Goal: Transaction & Acquisition: Purchase product/service

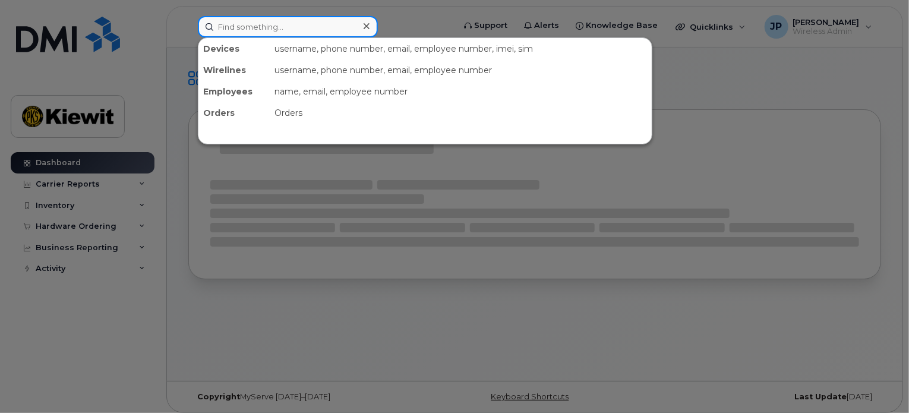
click at [309, 28] on input at bounding box center [288, 26] width 180 height 21
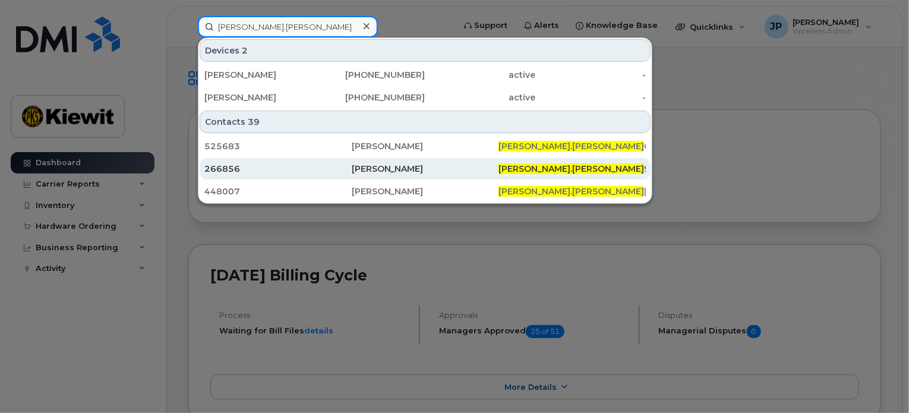
type input "jose.perez"
click at [342, 175] on div "266856" at bounding box center [277, 168] width 147 height 21
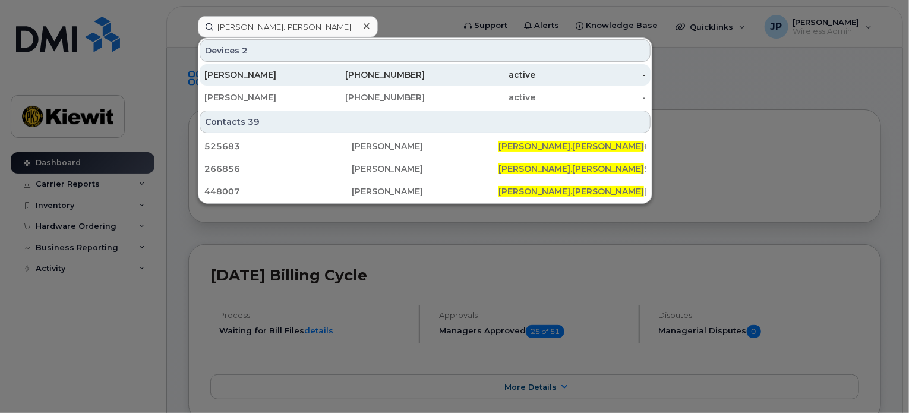
click at [354, 80] on div "830-356-5044" at bounding box center [370, 74] width 111 height 21
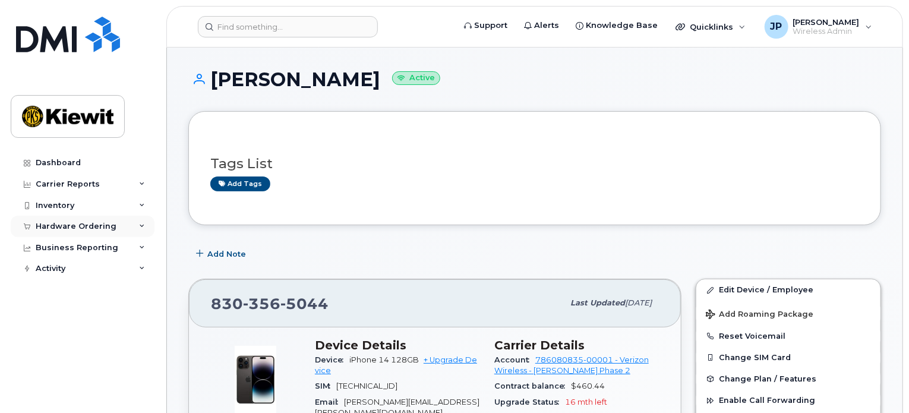
click at [52, 229] on div "Hardware Ordering" at bounding box center [76, 227] width 81 height 10
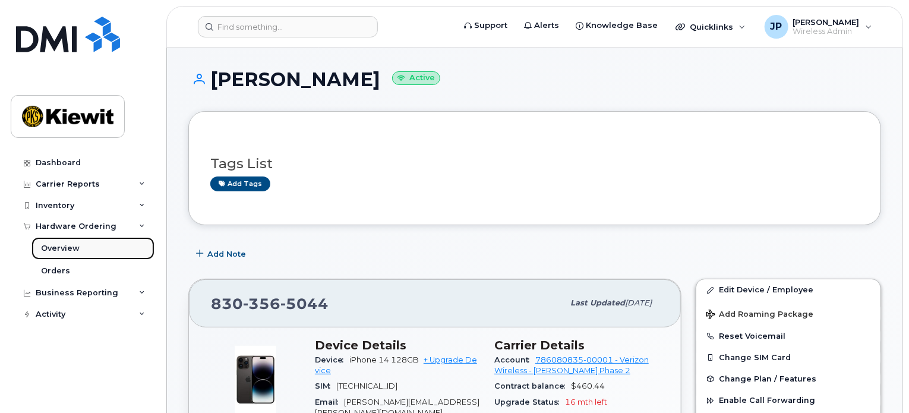
click at [56, 248] on div "Overview" at bounding box center [60, 248] width 39 height 11
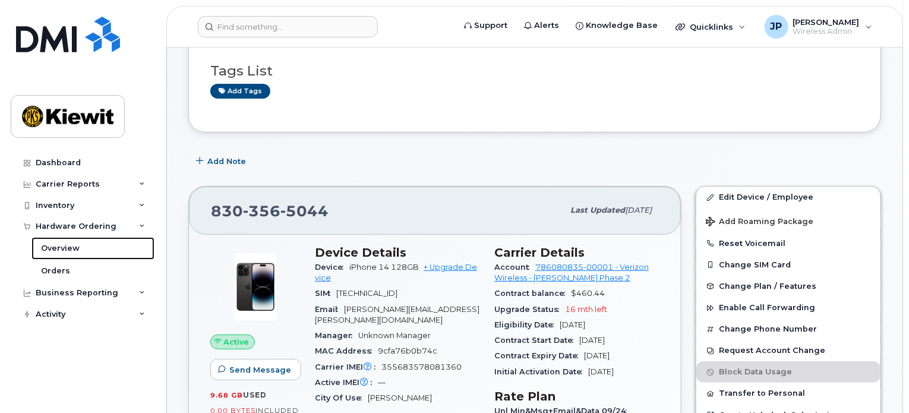
scroll to position [119, 0]
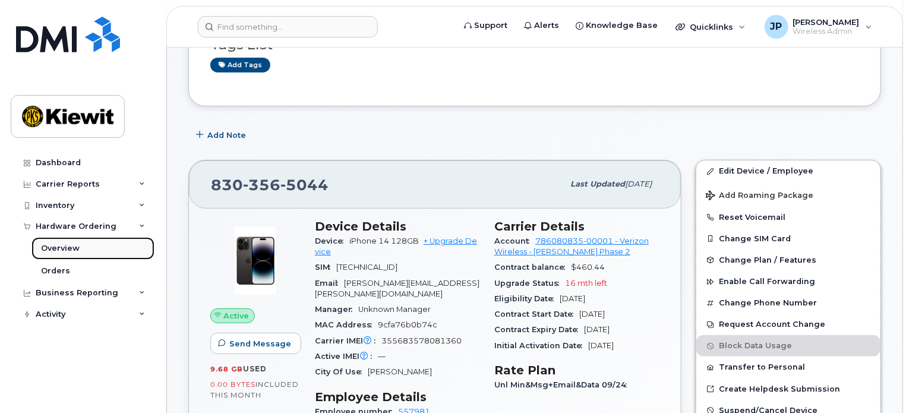
click at [79, 247] on link "Overview" at bounding box center [93, 248] width 123 height 23
click at [64, 246] on div "Overview" at bounding box center [60, 248] width 39 height 11
click at [69, 226] on div "Hardware Ordering" at bounding box center [76, 227] width 81 height 10
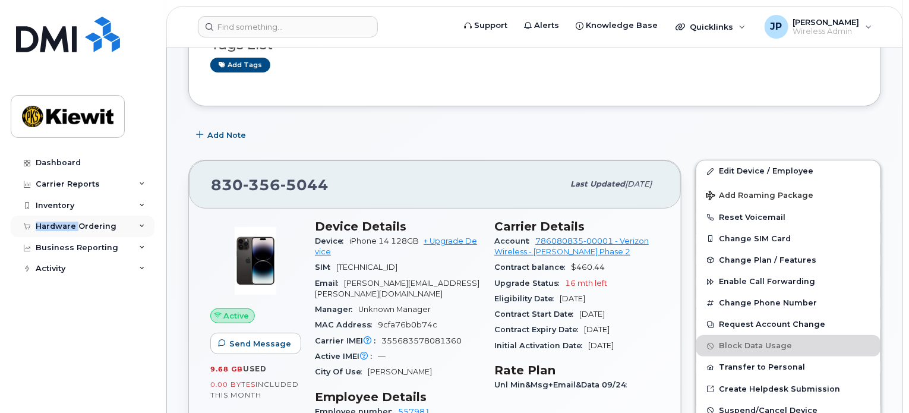
click at [69, 226] on div "Hardware Ordering" at bounding box center [76, 227] width 81 height 10
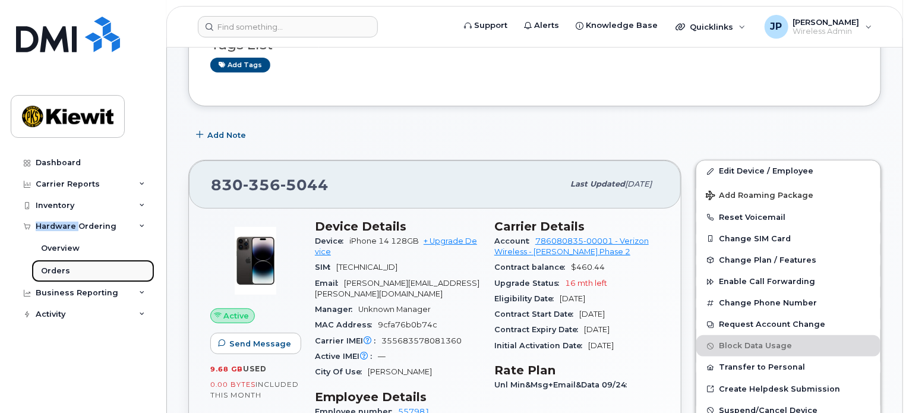
click at [58, 270] on div "Orders" at bounding box center [55, 271] width 29 height 11
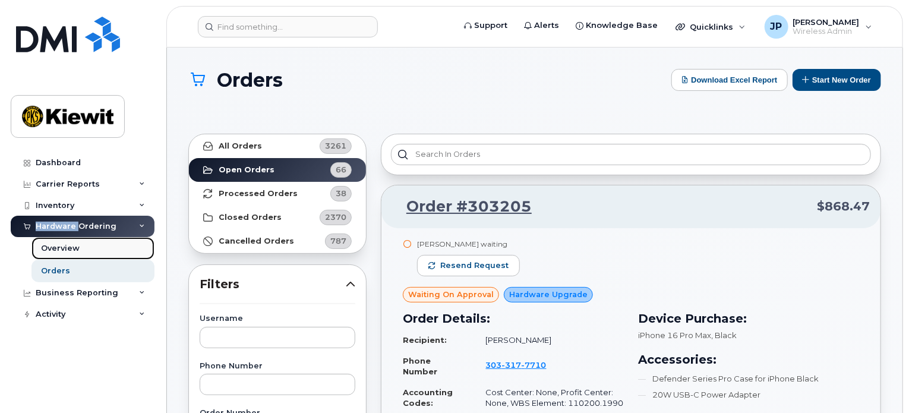
click at [64, 250] on div "Overview" at bounding box center [60, 248] width 39 height 11
click at [65, 245] on div "Overview" at bounding box center [60, 248] width 39 height 11
click at [143, 226] on icon at bounding box center [142, 227] width 6 height 6
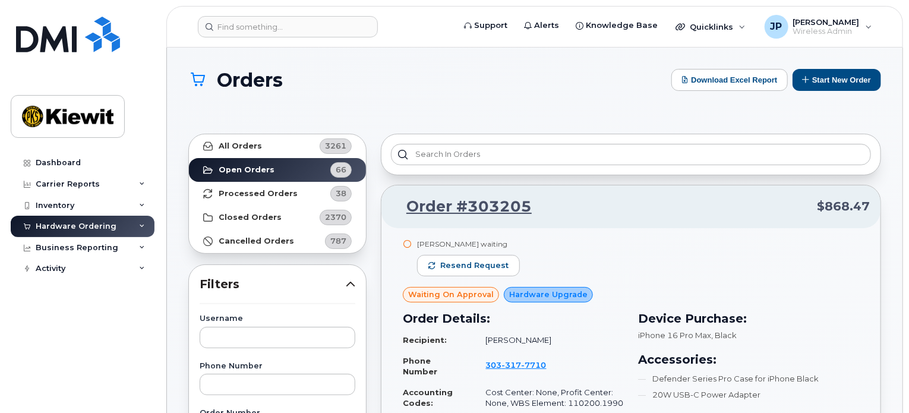
click at [143, 226] on icon at bounding box center [142, 227] width 6 height 6
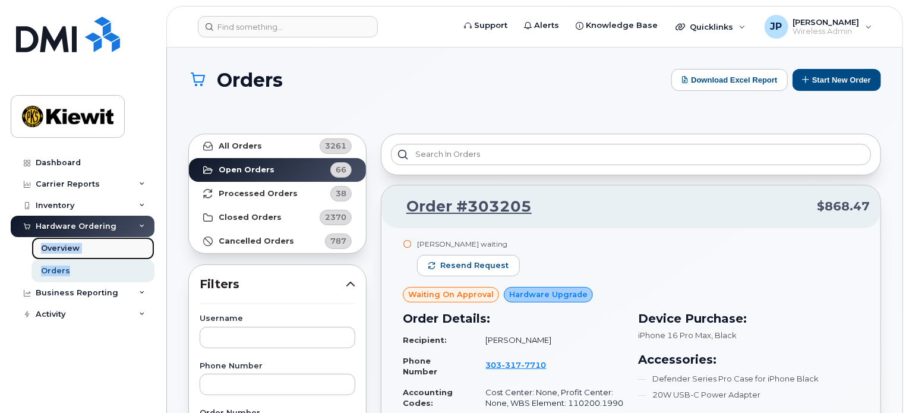
click at [61, 253] on div "Overview" at bounding box center [60, 248] width 39 height 11
click at [61, 244] on div "Overview" at bounding box center [60, 248] width 39 height 11
click at [839, 77] on button "Start New Order" at bounding box center [837, 80] width 89 height 22
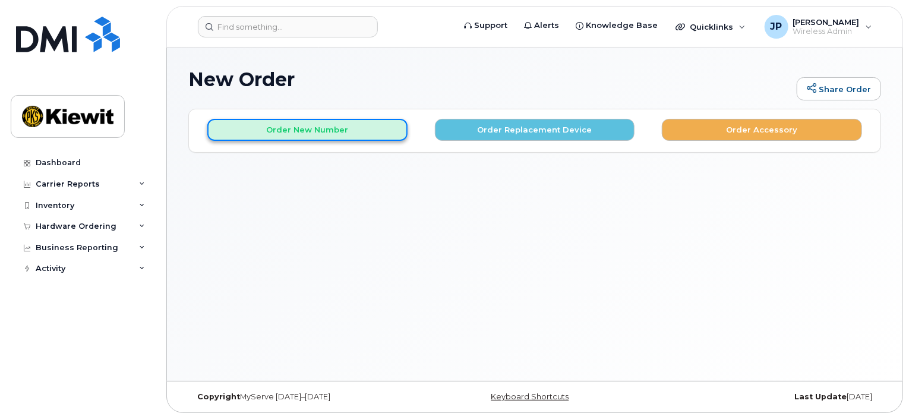
click at [333, 128] on button "Order New Number" at bounding box center [307, 130] width 200 height 22
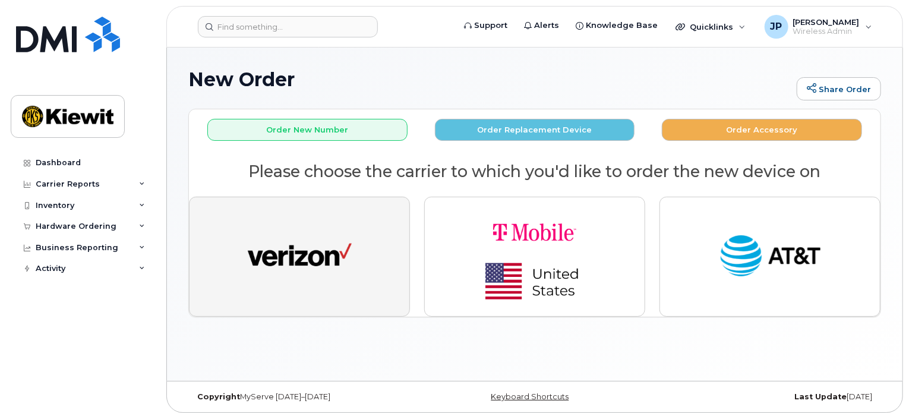
click at [338, 240] on img "button" at bounding box center [300, 256] width 104 height 53
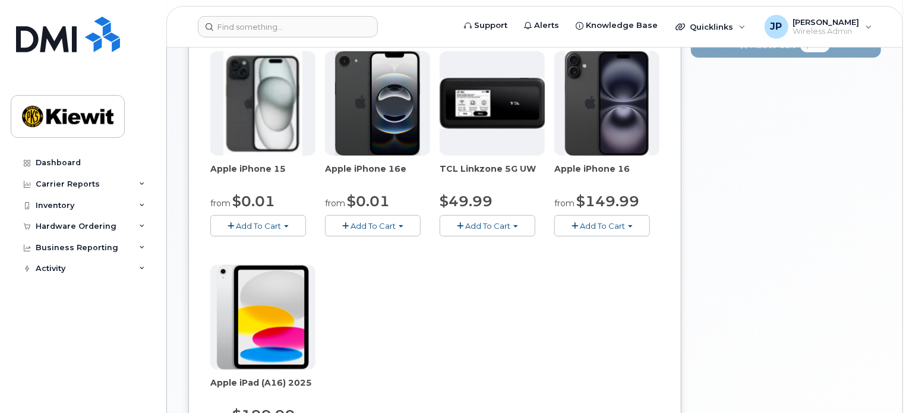
scroll to position [178, 0]
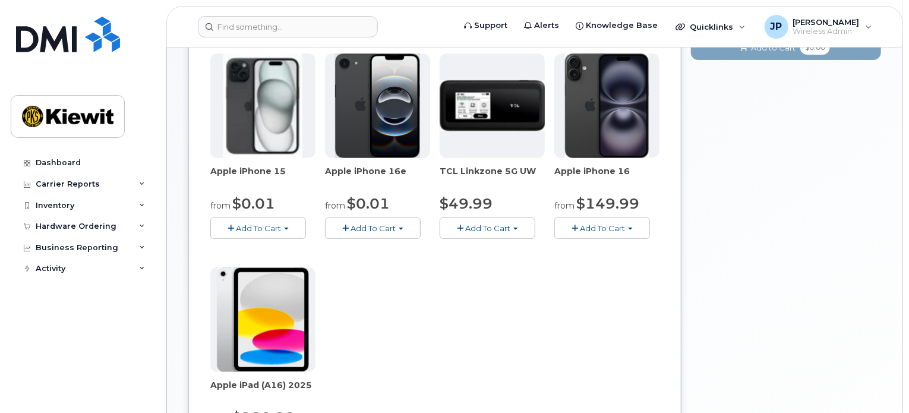
click at [602, 140] on img at bounding box center [607, 105] width 84 height 105
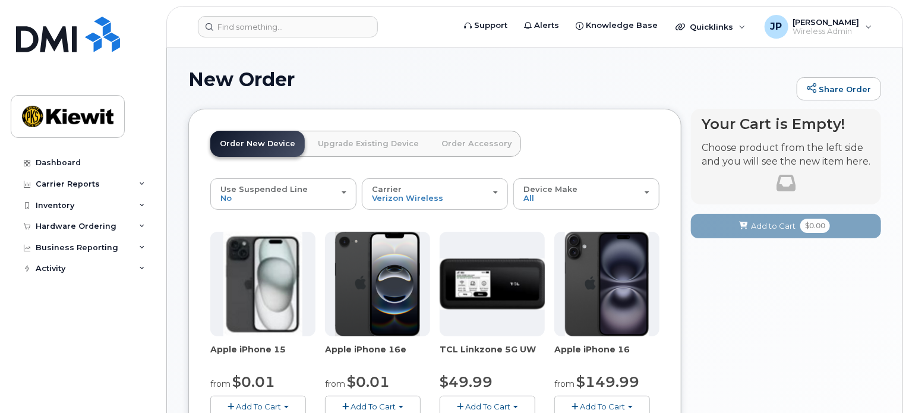
scroll to position [59, 0]
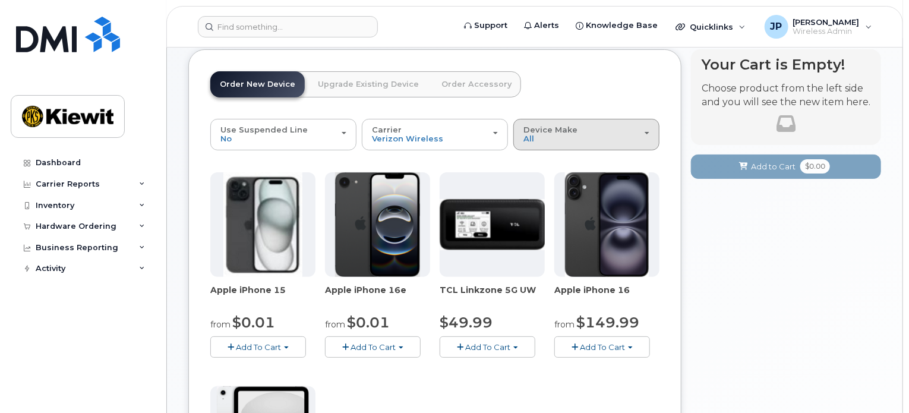
click at [540, 134] on span "Device Make" at bounding box center [551, 130] width 54 height 10
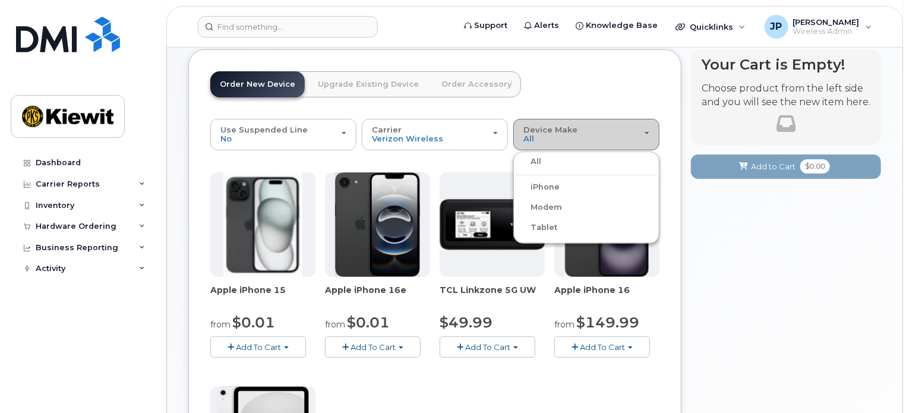
click at [540, 134] on span "Device Make" at bounding box center [551, 130] width 54 height 10
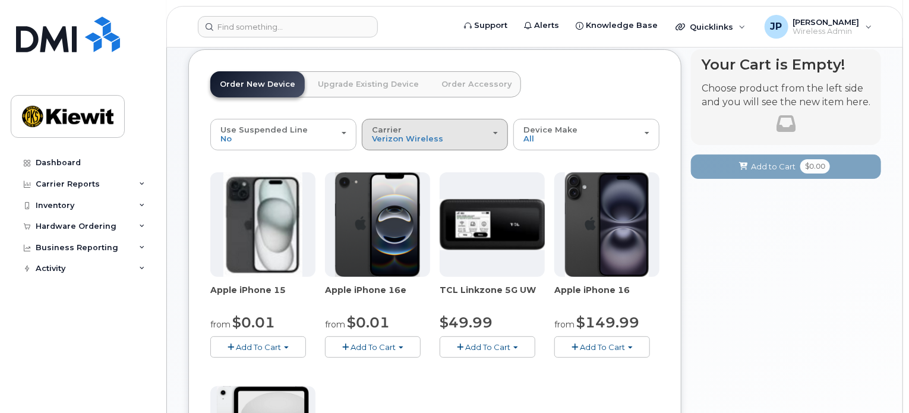
click at [453, 139] on div "Carrier Verizon Wireless T-Mobile AT&T Wireless" at bounding box center [435, 134] width 126 height 18
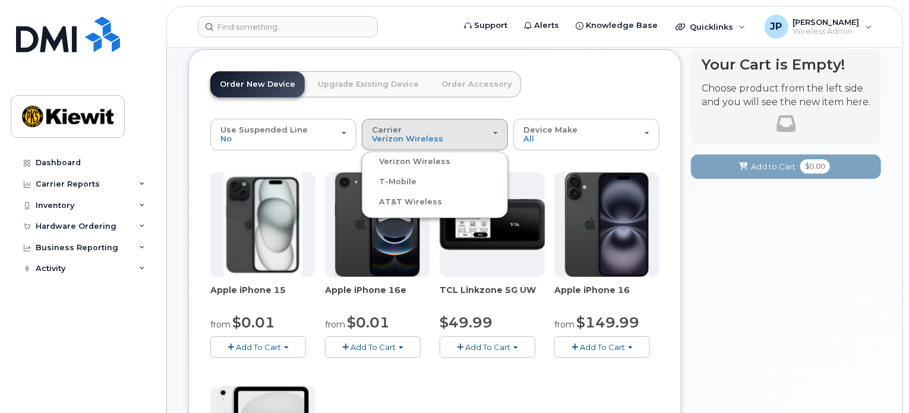
click at [435, 199] on div "AT&T Wireless" at bounding box center [435, 202] width 140 height 14
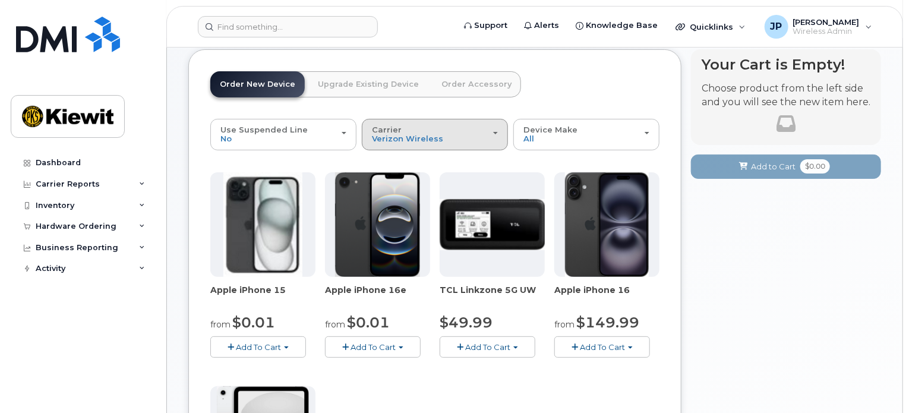
click at [447, 144] on button "Carrier Verizon Wireless T-Mobile AT&T Wireless" at bounding box center [435, 134] width 146 height 31
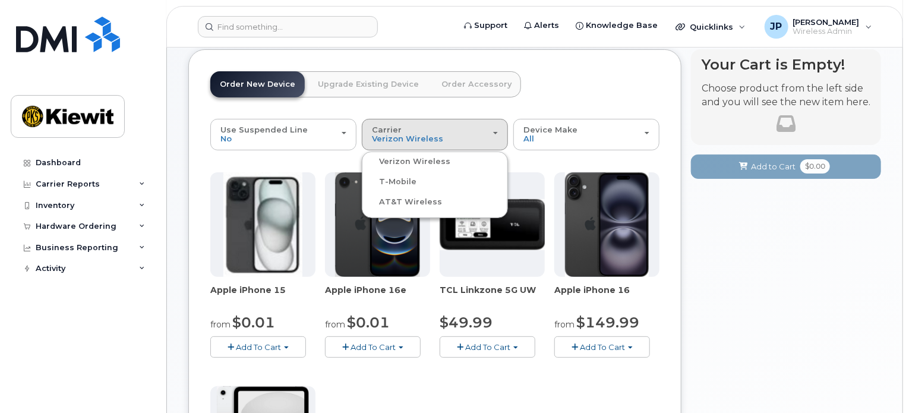
click at [405, 203] on label "AT&T Wireless" at bounding box center [403, 202] width 77 height 14
click at [0, 0] on input "AT&T Wireless" at bounding box center [0, 0] width 0 height 0
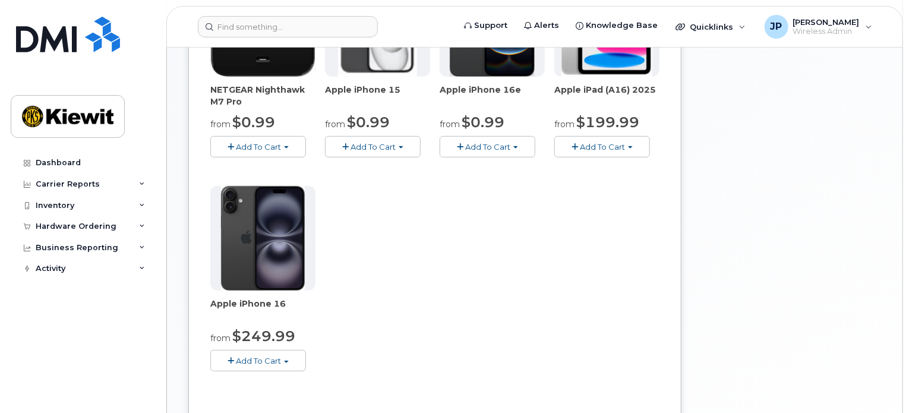
scroll to position [297, 0]
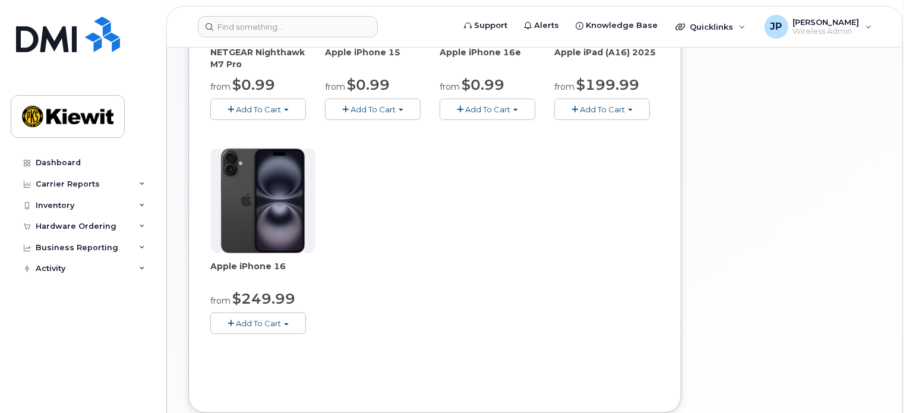
click at [269, 237] on img at bounding box center [263, 201] width 84 height 105
click at [257, 263] on span "Apple iPhone 16" at bounding box center [262, 272] width 105 height 24
click at [263, 224] on img at bounding box center [263, 201] width 84 height 105
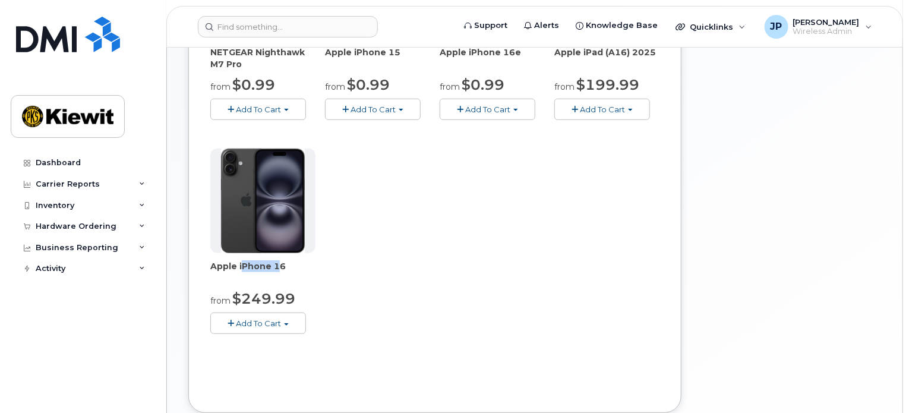
click at [287, 325] on button "Add To Cart" at bounding box center [258, 323] width 96 height 21
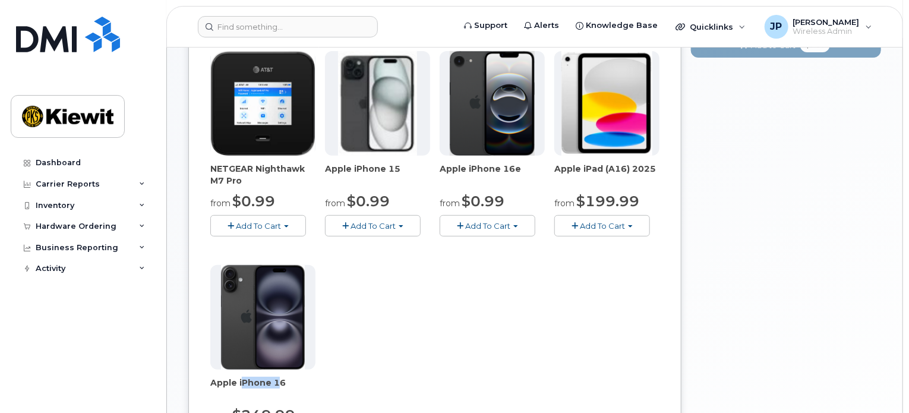
scroll to position [178, 0]
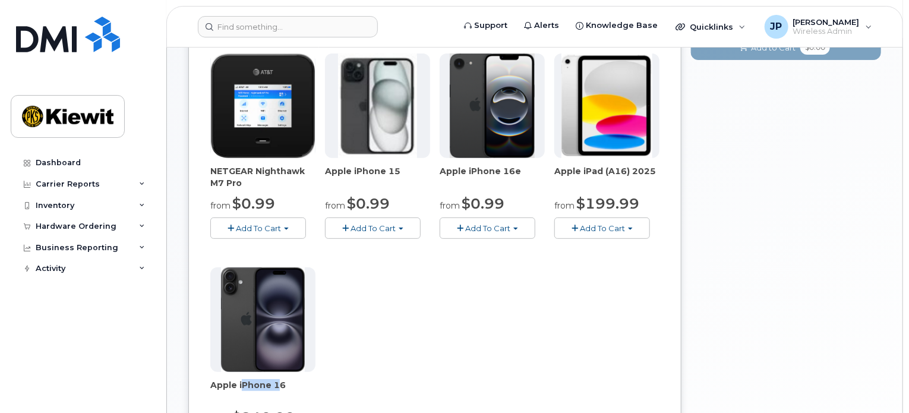
click at [402, 228] on span "button" at bounding box center [401, 229] width 5 height 2
click at [514, 228] on button "Add To Cart" at bounding box center [488, 228] width 96 height 21
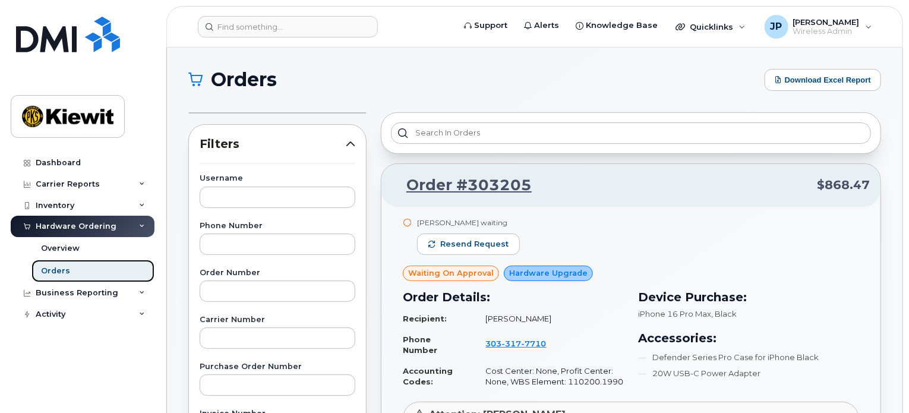
click at [49, 275] on div "Orders" at bounding box center [55, 271] width 29 height 11
click at [57, 250] on div "Overview" at bounding box center [60, 248] width 39 height 11
click at [61, 270] on div "Orders" at bounding box center [55, 271] width 29 height 11
click at [69, 254] on link "Overview" at bounding box center [93, 248] width 123 height 23
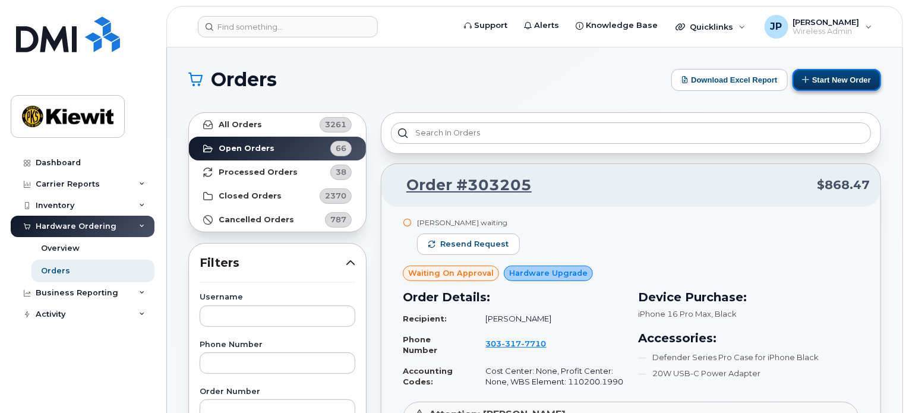
click at [829, 79] on button "Start New Order" at bounding box center [837, 80] width 89 height 22
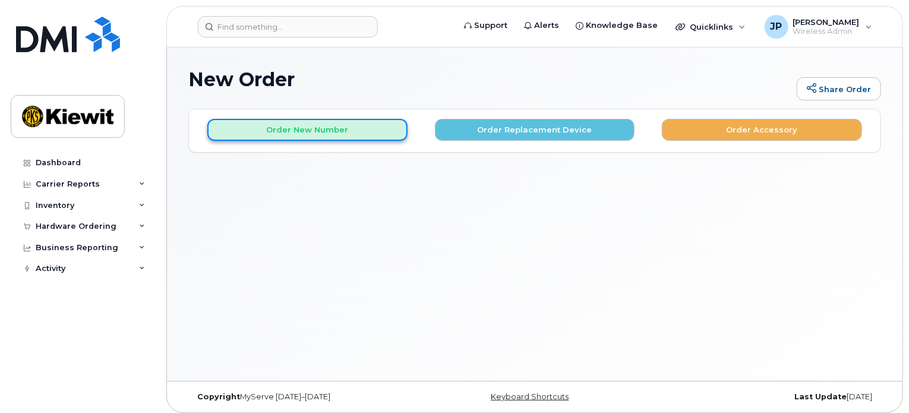
click at [353, 134] on button "Order New Number" at bounding box center [307, 130] width 200 height 22
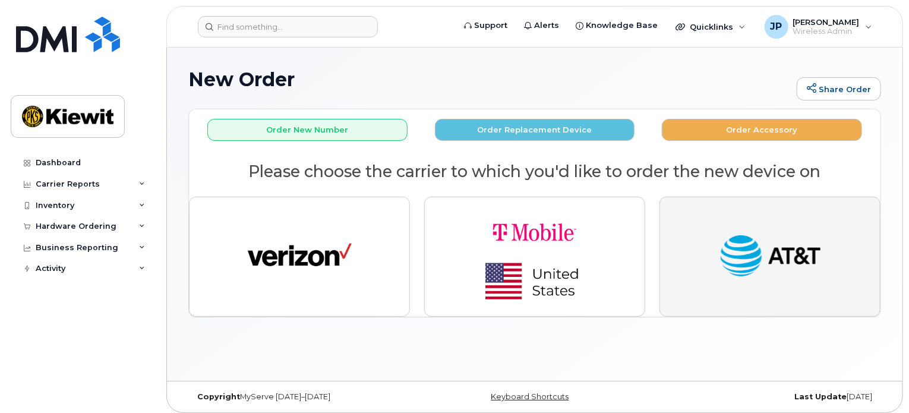
click at [737, 254] on img "button" at bounding box center [771, 256] width 104 height 53
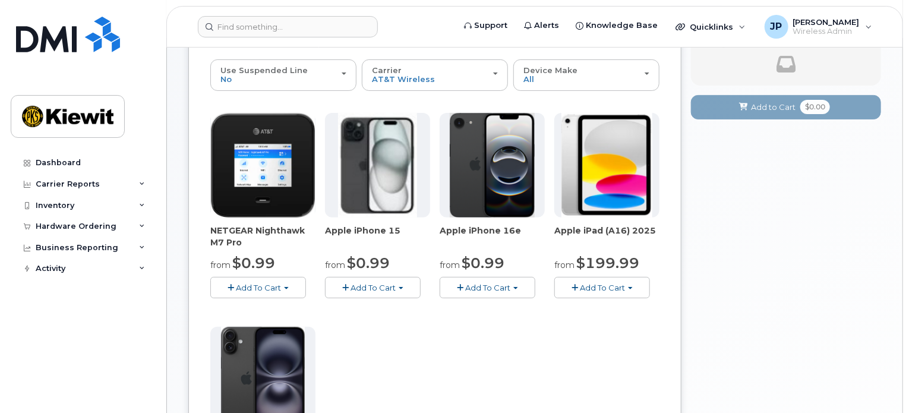
scroll to position [178, 0]
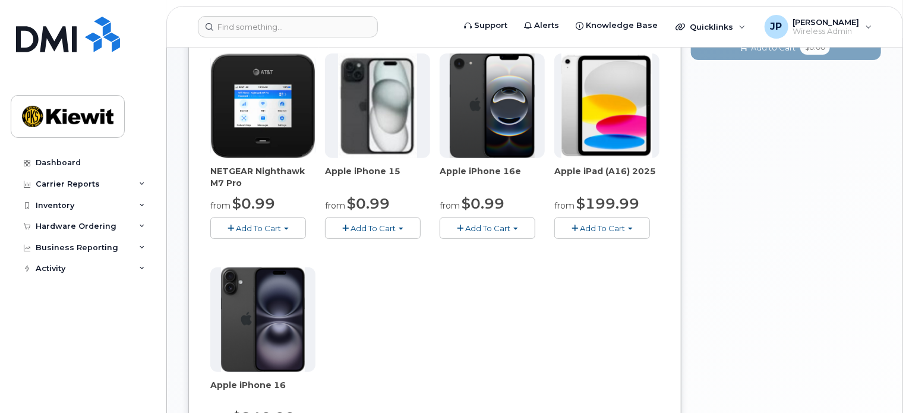
click at [403, 225] on button "Add To Cart" at bounding box center [373, 228] width 96 height 21
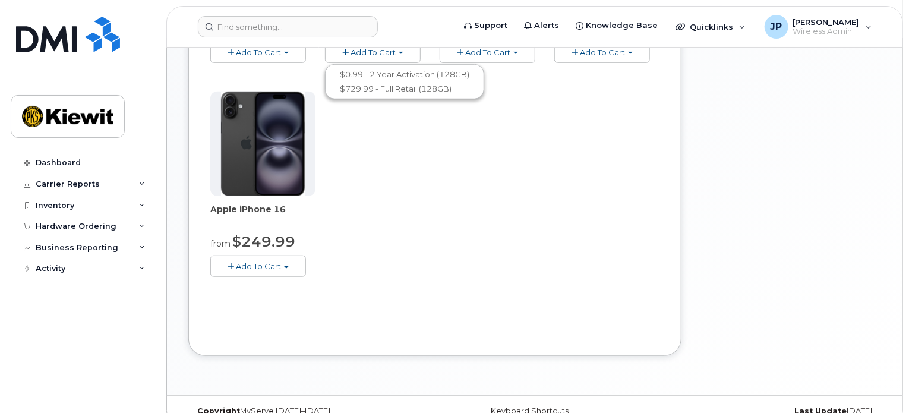
scroll to position [357, 0]
click at [288, 264] on span "button" at bounding box center [286, 265] width 5 height 2
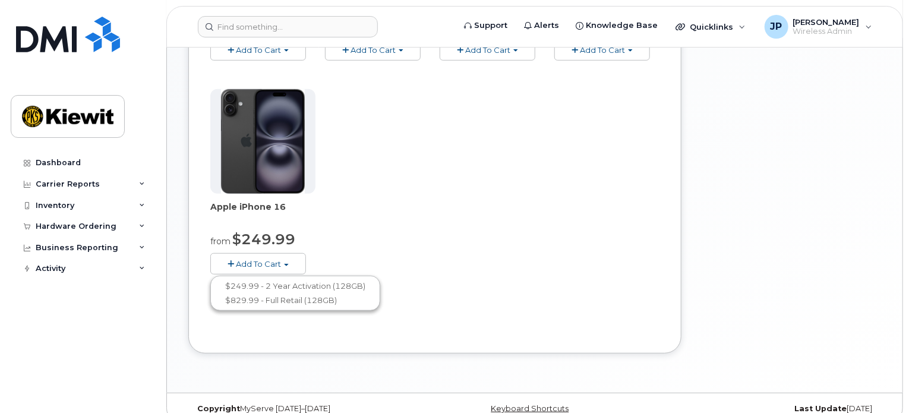
scroll to position [178, 0]
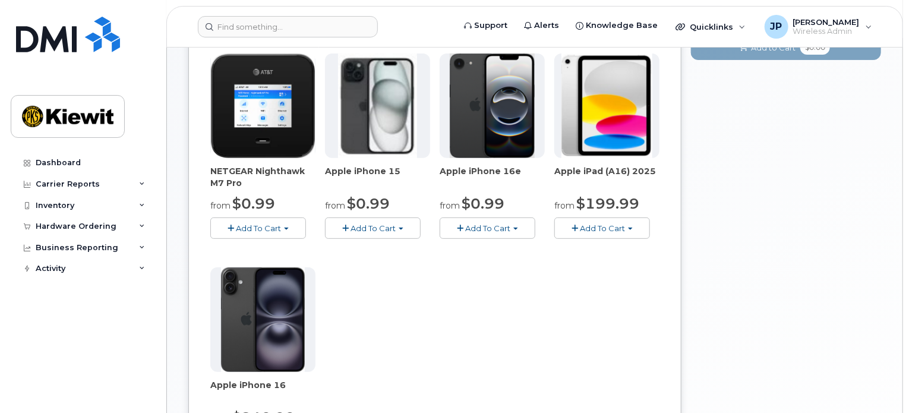
click at [282, 221] on button "Add To Cart" at bounding box center [258, 228] width 96 height 21
click at [442, 310] on div "NETGEAR Nighthawk M7 Pro from $0.99 Add To Cart $0.99 - 2 Year Activation $449.…" at bounding box center [434, 262] width 449 height 418
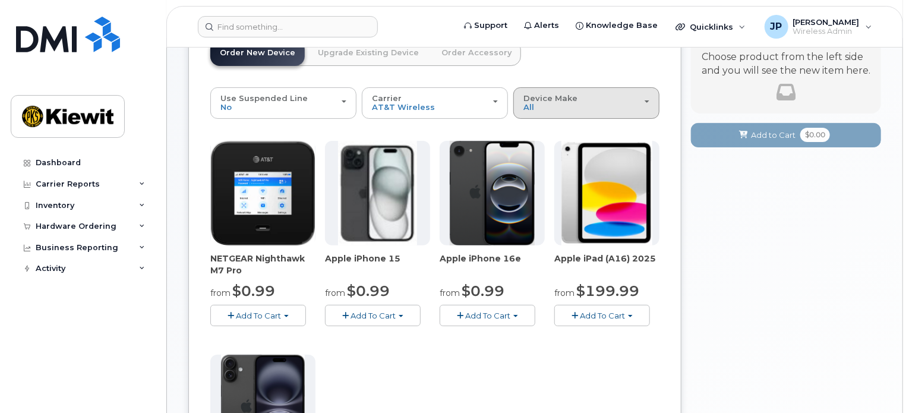
scroll to position [119, 0]
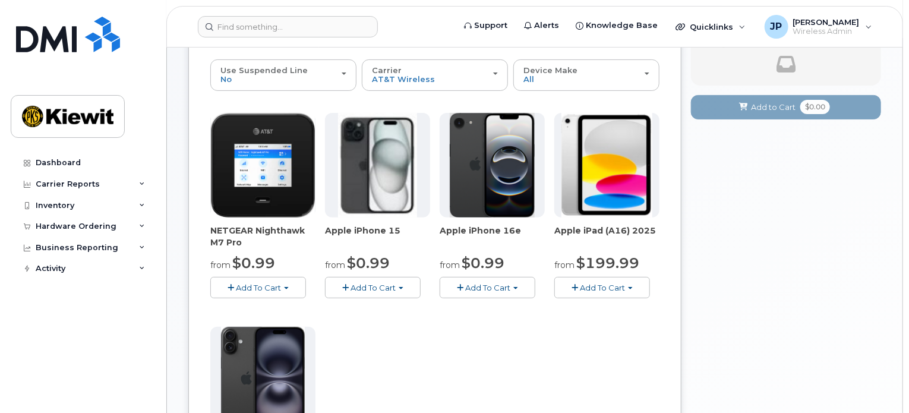
click at [521, 294] on button "Add To Cart" at bounding box center [488, 287] width 96 height 21
click at [679, 330] on div "Order New Device Upgrade Existing Device Order Accessory Order new device and n…" at bounding box center [434, 291] width 493 height 602
click at [636, 288] on button "Add To Cart" at bounding box center [603, 287] width 96 height 21
click at [635, 285] on button "Add To Cart" at bounding box center [603, 287] width 96 height 21
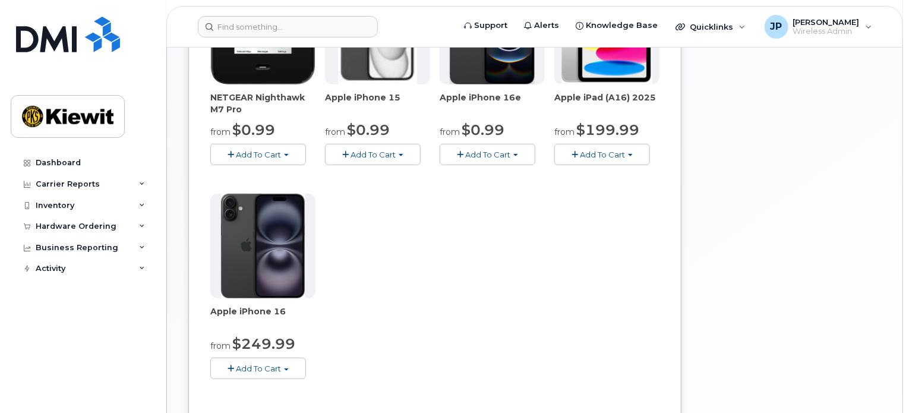
scroll to position [254, 0]
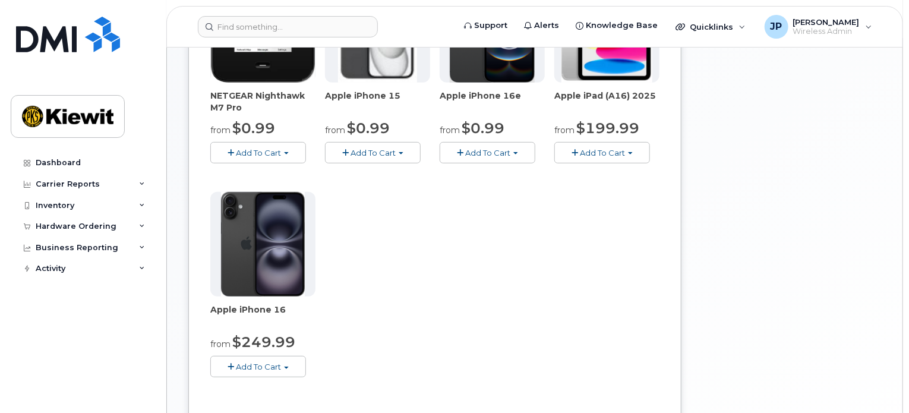
click at [524, 149] on button "Add To Cart" at bounding box center [488, 152] width 96 height 21
click at [530, 301] on div "NETGEAR Nighthawk M7 Pro from $0.99 Add To Cart $0.99 - 2 Year Activation $449.…" at bounding box center [434, 187] width 449 height 418
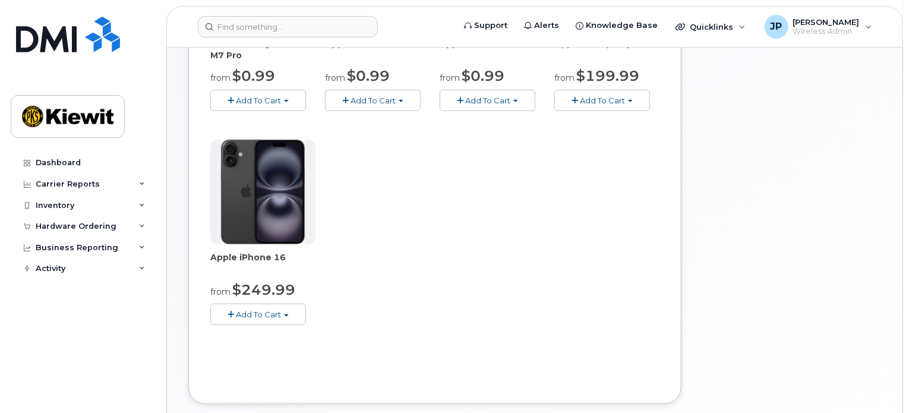
scroll to position [313, 0]
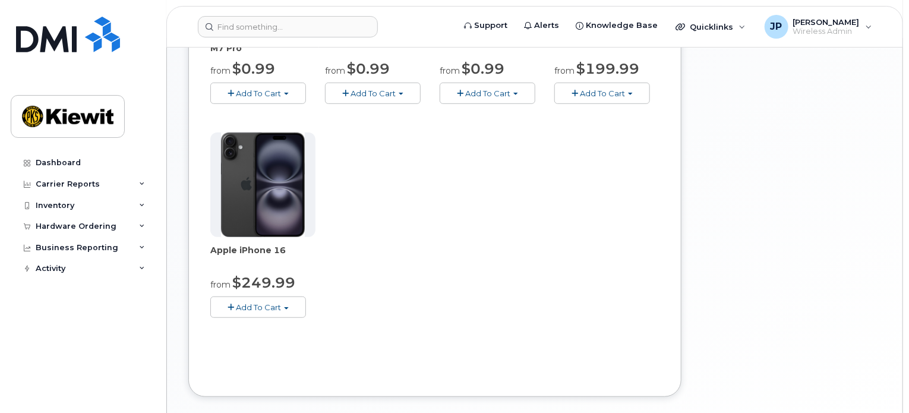
click at [287, 307] on span "button" at bounding box center [286, 308] width 5 height 2
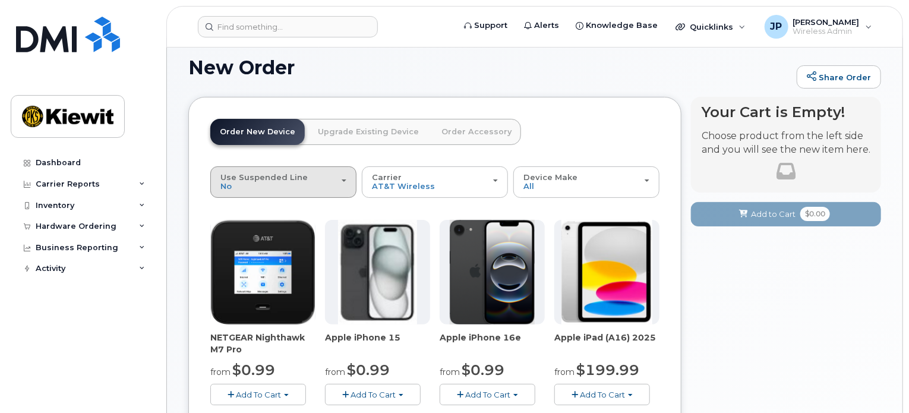
scroll to position [0, 0]
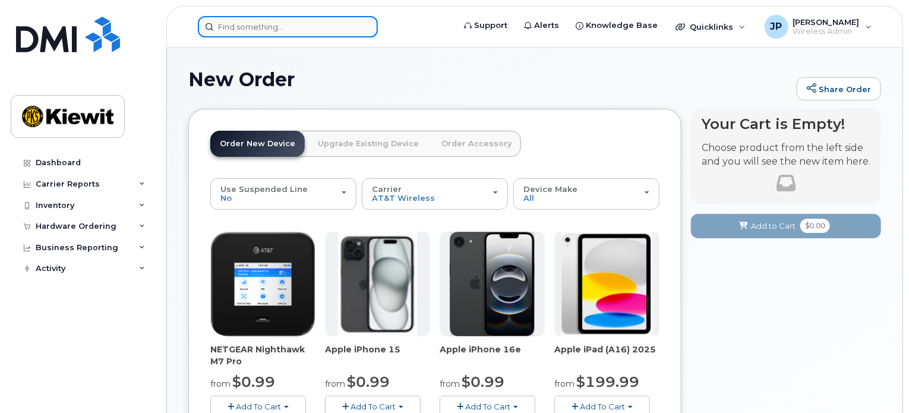
click at [292, 18] on input at bounding box center [288, 26] width 180 height 21
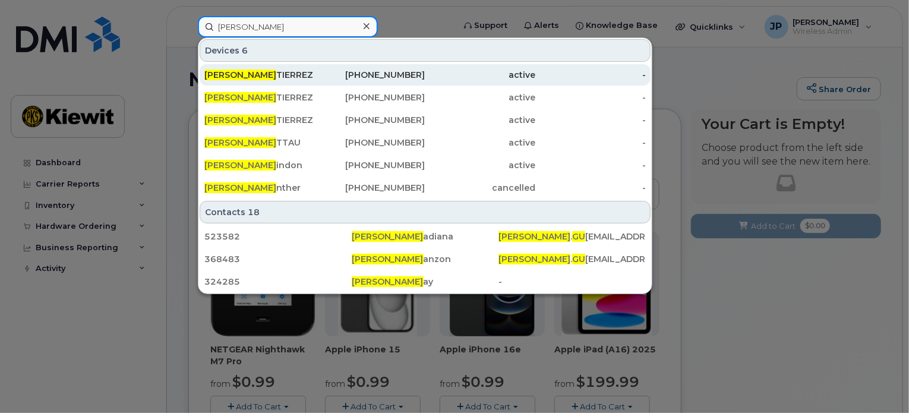
type input "eric gu"
click at [275, 78] on div "ERIC GU TIERREZ" at bounding box center [259, 75] width 111 height 12
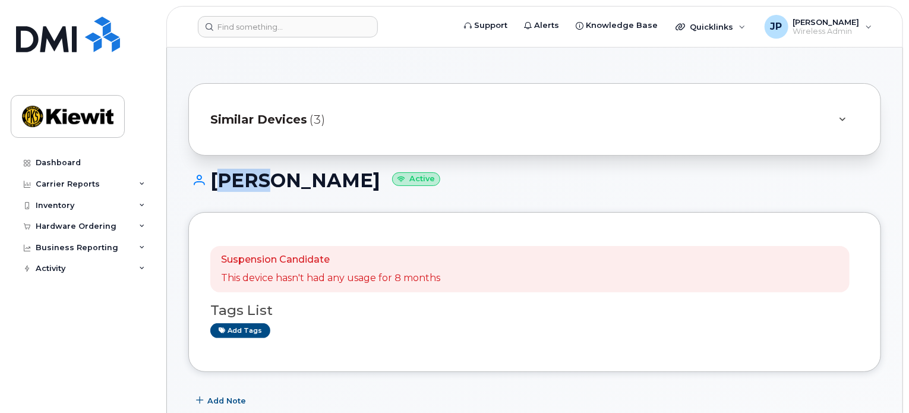
drag, startPoint x: 213, startPoint y: 182, endPoint x: 250, endPoint y: 190, distance: 37.7
click at [250, 190] on h1 "[PERSON_NAME] Active" at bounding box center [534, 180] width 693 height 21
drag, startPoint x: 266, startPoint y: 179, endPoint x: 372, endPoint y: 190, distance: 106.4
click at [372, 190] on h1 "[PERSON_NAME] Active" at bounding box center [534, 180] width 693 height 21
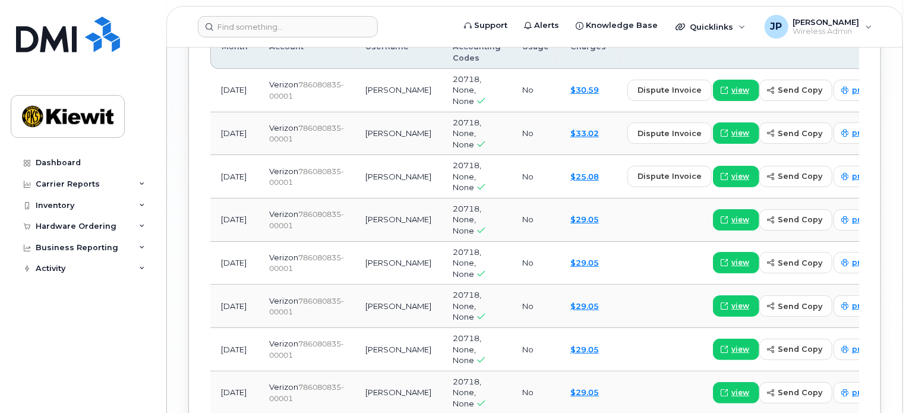
scroll to position [1605, 0]
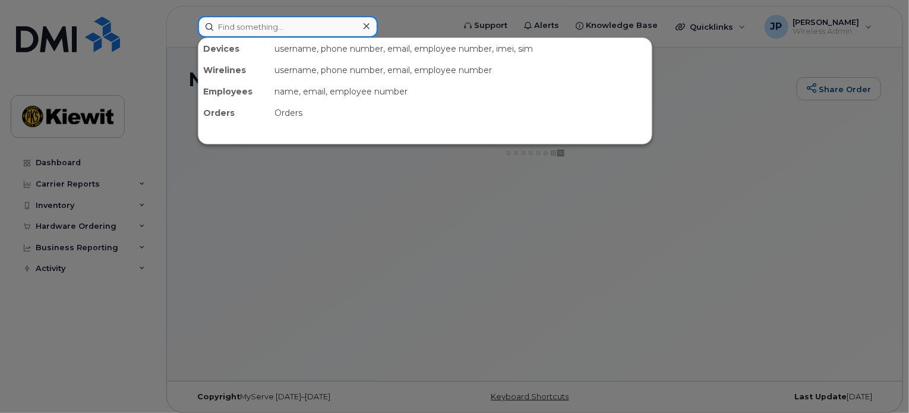
click at [298, 20] on input at bounding box center [288, 26] width 180 height 21
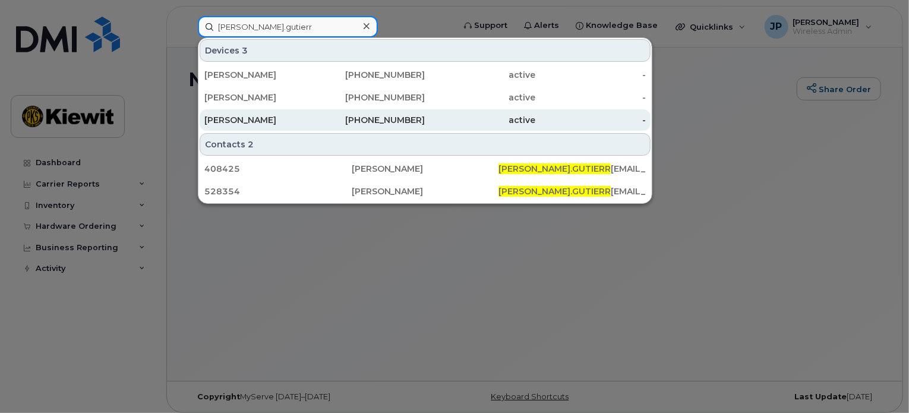
type input "[PERSON_NAME].gutierr"
click at [233, 120] on div "[PERSON_NAME]" at bounding box center [259, 120] width 111 height 12
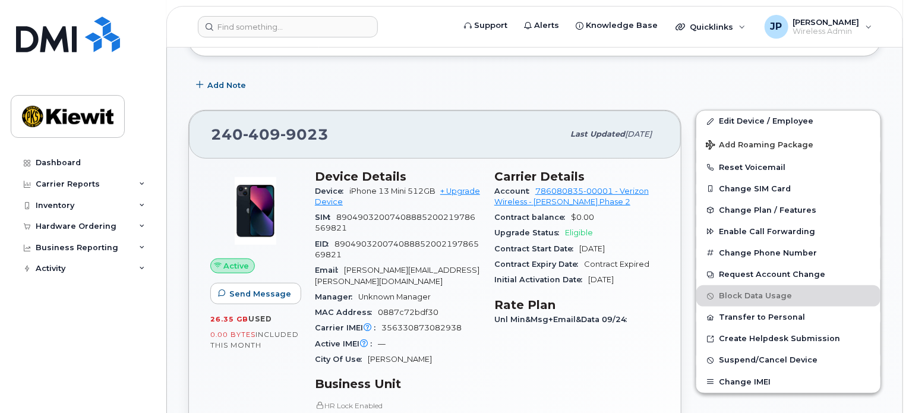
scroll to position [297, 0]
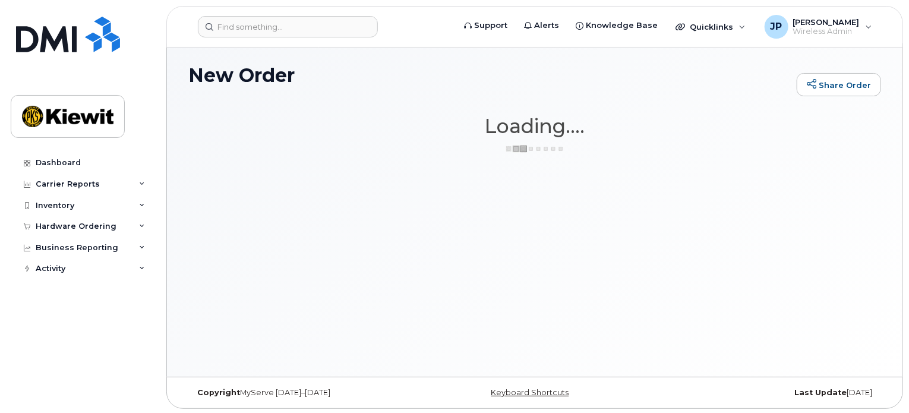
scroll to position [5, 0]
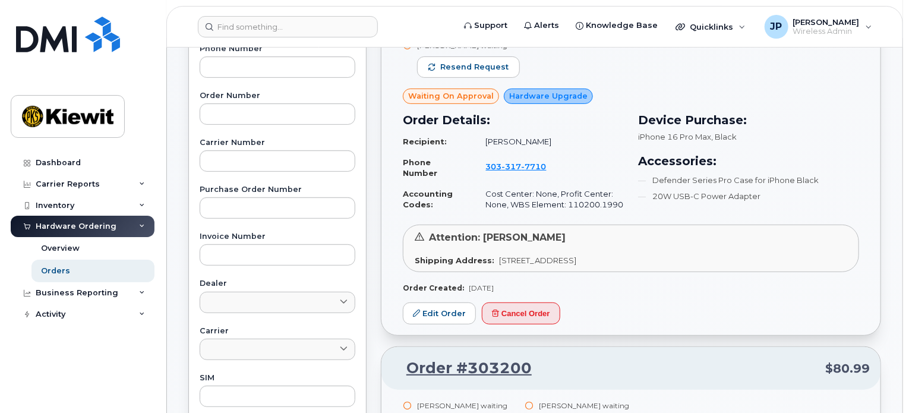
scroll to position [178, 0]
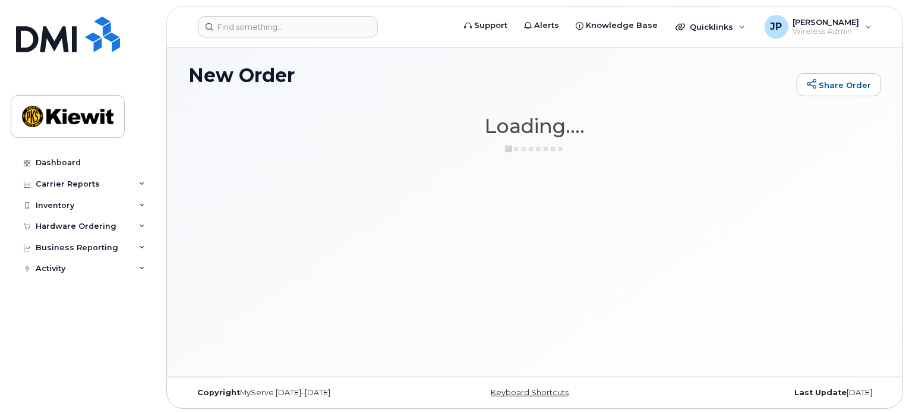
scroll to position [5, 0]
